Goal: Transaction & Acquisition: Purchase product/service

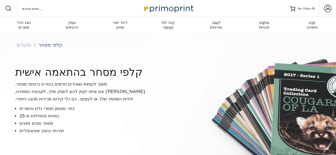
click at [95, 85] on font "משוך לקוחות ואוהדים חדשים בעזרת כרטיסי מסחר. בין אם אתה זקוק להם לעסק שלך, לקבו…" at bounding box center [80, 92] width 130 height 20
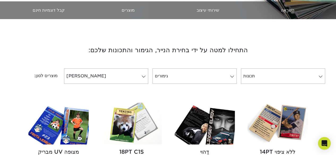
scroll to position [174, 0]
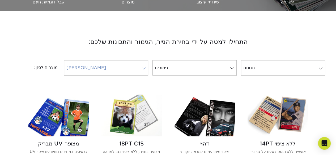
click at [117, 62] on link "נְיָר" at bounding box center [106, 67] width 84 height 15
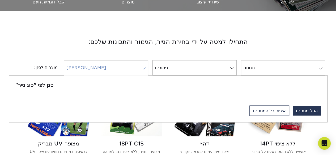
click at [119, 66] on link "נְיָר" at bounding box center [106, 67] width 84 height 15
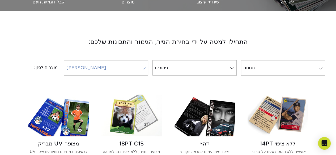
click at [118, 67] on link "נְיָר" at bounding box center [106, 67] width 84 height 15
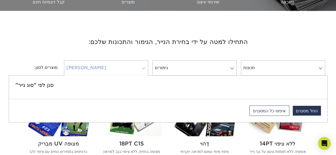
click at [118, 67] on link "נְיָר" at bounding box center [106, 67] width 84 height 15
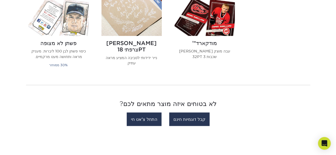
scroll to position [446, 0]
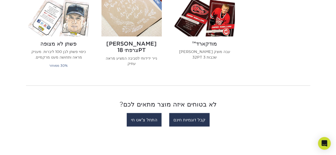
click at [209, 27] on img at bounding box center [204, 16] width 60 height 42
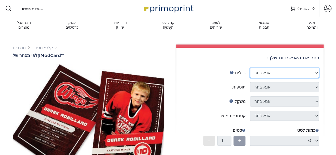
click at [256, 70] on select "אנא בחר 2.5 אינץ' על 3.5 אינץ'" at bounding box center [284, 73] width 69 height 10
select select "2.50x3.50"
click at [250, 68] on select "אנא בחר 2.5 אינץ' על 3.5 אינץ'" at bounding box center [284, 73] width 69 height 10
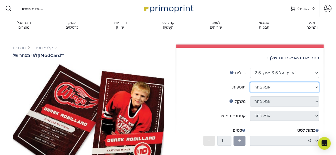
click at [300, 86] on select "אנא בחר הדפס משני הצדדים הדפסה חזית בלבד" at bounding box center [284, 87] width 69 height 10
select select "13abbda7-1d64-4f25-8bb2-c179b224825d"
click at [250, 82] on select "אנא בחר הדפס משני הצדדים הדפסה חזית בלבד" at bounding box center [284, 87] width 69 height 10
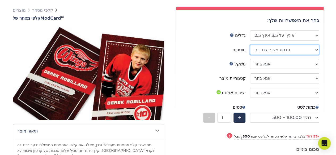
scroll to position [37, 0]
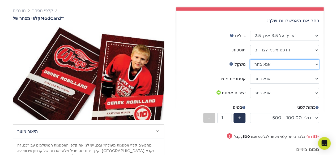
click at [271, 62] on select "[PERSON_NAME] בחר 32PTUCBLK" at bounding box center [284, 64] width 69 height 10
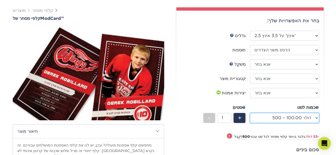
click at [284, 119] on select "500 – 100.00 דולר 1000 – 153.00 דולר" at bounding box center [284, 118] width 69 height 10
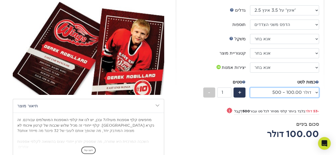
scroll to position [71, 0]
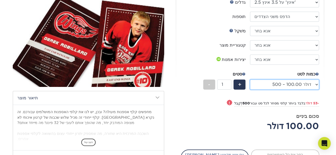
click at [288, 86] on select "500 – 100.00 דולר 1000 – 153.00 דולר" at bounding box center [284, 85] width 69 height 10
click at [250, 80] on select "500 – 100.00 דולר 1000 – 153.00 דולר" at bounding box center [284, 85] width 69 height 10
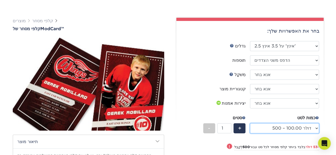
scroll to position [27, 0]
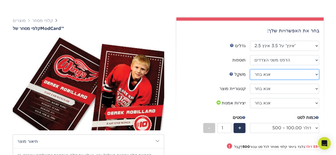
click at [270, 72] on select "[PERSON_NAME] בחר 32PTUCBLK" at bounding box center [284, 75] width 69 height 10
select select "32PTUCBLK"
click at [250, 70] on select "[PERSON_NAME] בחר 32PTUCBLK" at bounding box center [284, 75] width 69 height 10
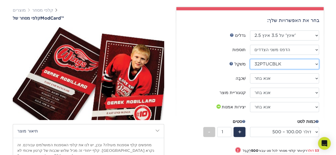
scroll to position [33, 0]
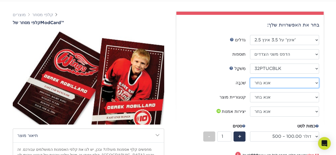
click at [270, 86] on select at bounding box center [284, 83] width 69 height 10
select select "3e7618de-abca-4bda-9f97-8b9129e913d8"
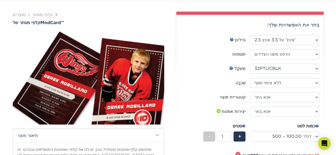
click at [250, 78] on select at bounding box center [284, 83] width 69 height 10
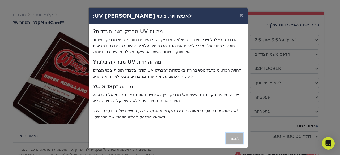
click at [233, 136] on font "לִסְגוֹר" at bounding box center [234, 138] width 10 height 5
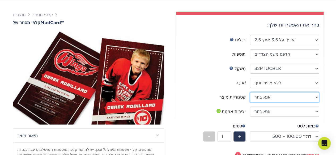
click at [281, 98] on select "אנא בחר קלפי מסחר" at bounding box center [284, 97] width 69 height 10
select select "c2f9bce9-36c2-409d-b101-c29d9d031e18"
click at [250, 92] on select "אנא בחר קלפי מסחר" at bounding box center [284, 97] width 69 height 10
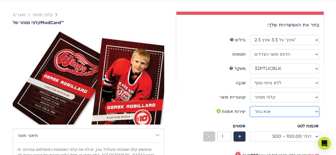
click at [281, 110] on select "אנא בחר אני אעלה קבצים אני צריך עיצוב - 100 דולר" at bounding box center [284, 112] width 69 height 10
select select "upload"
click at [250, 107] on select "אנא בחר אני אעלה קבצים אני צריך עיצוב - 100 דולר" at bounding box center [284, 112] width 69 height 10
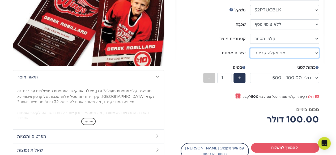
scroll to position [107, 0]
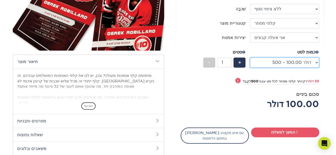
click at [275, 62] on select "500 – 100.00 דולר 1000 – 153.00 דולר" at bounding box center [284, 63] width 69 height 10
click at [86, 104] on font "הצג עוד" at bounding box center [88, 105] width 9 height 3
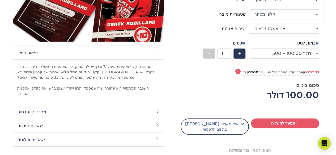
scroll to position [116, 0]
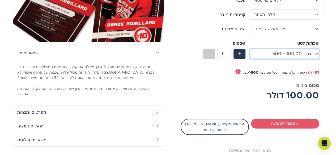
click at [287, 56] on select "500 – 100.00 דולר 1000 – 153.00 דולר" at bounding box center [284, 54] width 69 height 10
select select "1000 – 153.00 דולר"
click at [250, 49] on select "500 – 100.00 דולר 1000 – 153.00 דולר" at bounding box center [284, 54] width 69 height 10
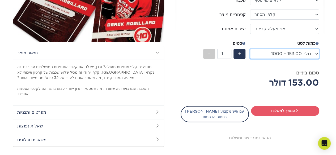
scroll to position [0, 0]
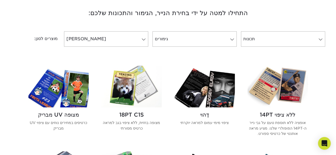
scroll to position [203, 0]
